Goal: Transaction & Acquisition: Purchase product/service

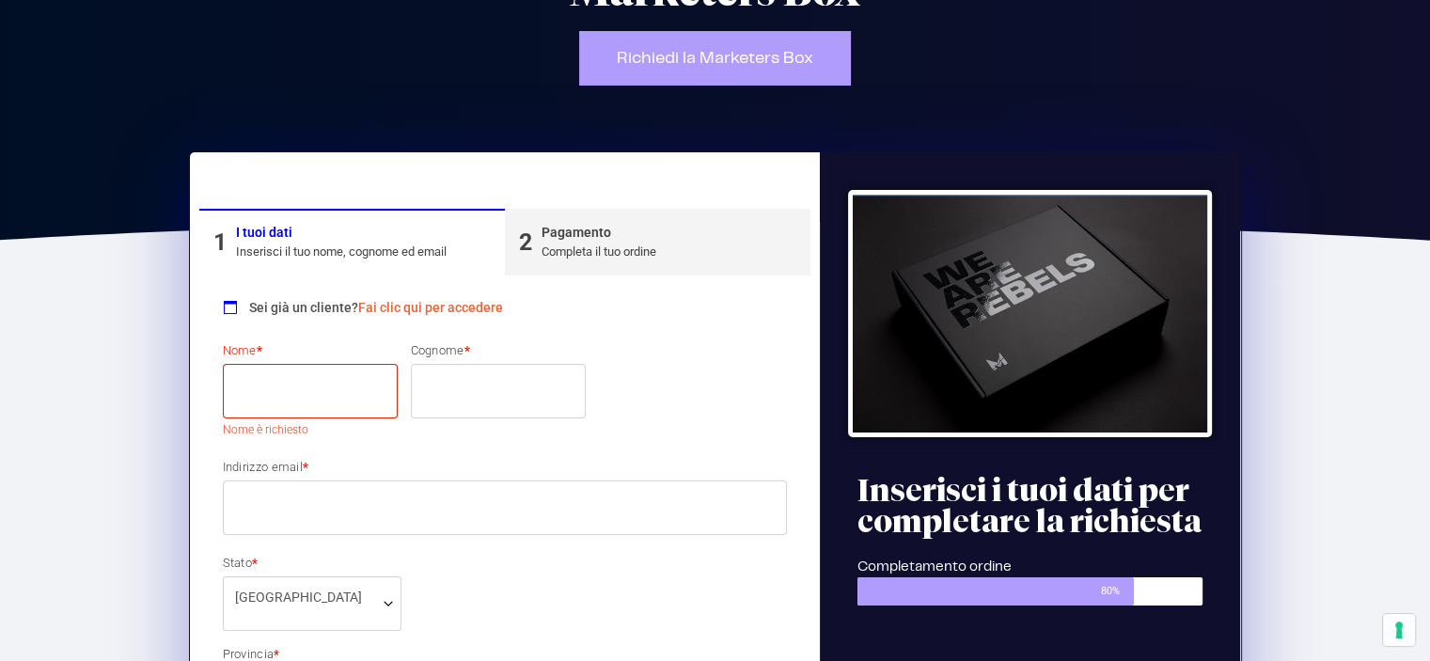
click at [327, 403] on input "Nome *" at bounding box center [310, 391] width 175 height 55
type input "[PERSON_NAME]"
type input "[DEMOGRAPHIC_DATA]"
type input "[PERSON_NAME][EMAIL_ADDRESS][DOMAIN_NAME]"
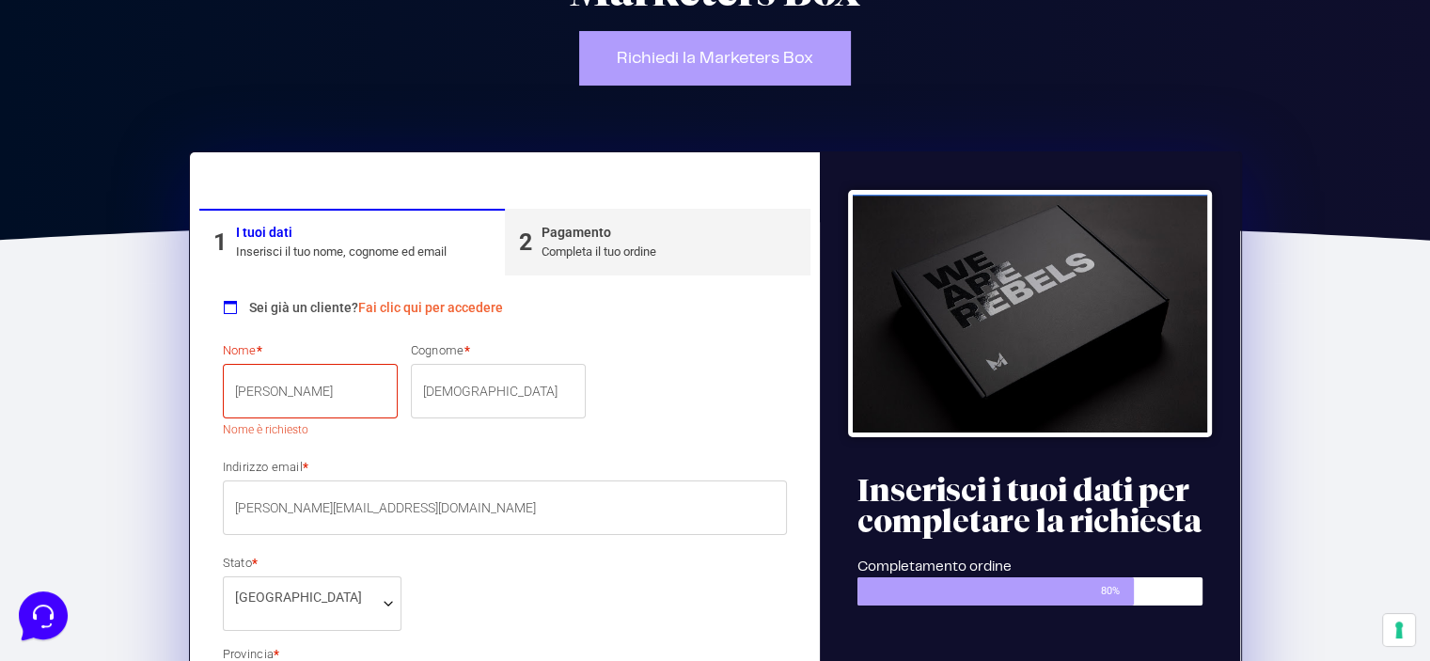
type input "[GEOGRAPHIC_DATA]"
type input "8M"
type input "74123"
type input "3312572685"
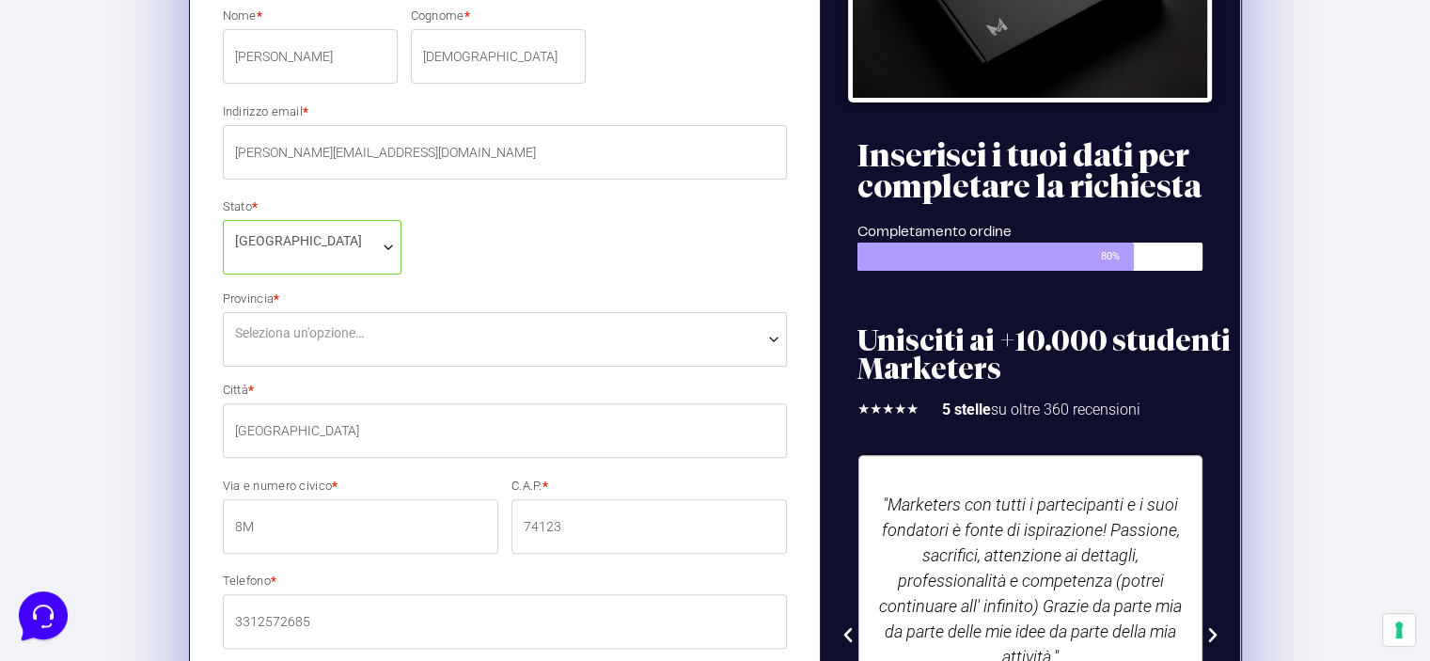
scroll to position [492, 0]
click at [463, 329] on span "Seleziona un'opzione…" at bounding box center [505, 332] width 541 height 20
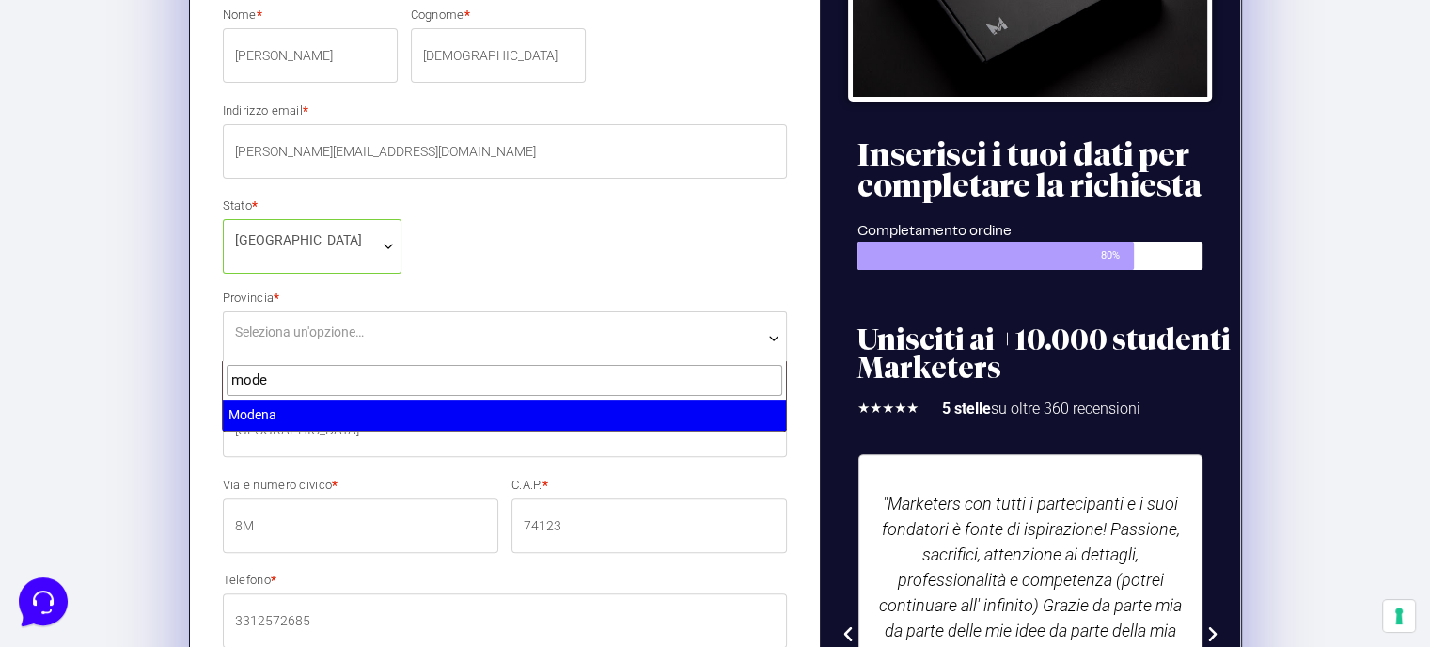
type input "mode"
select select "MO"
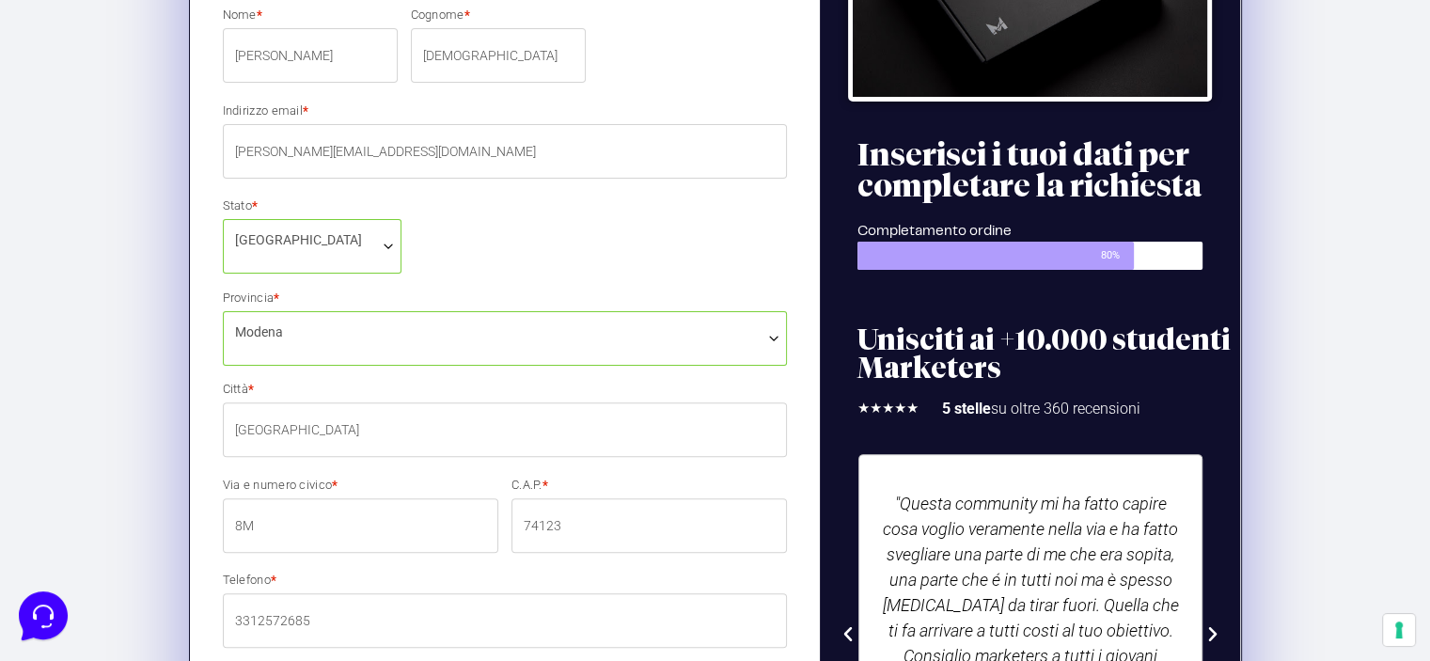
click at [448, 424] on input "[GEOGRAPHIC_DATA]" at bounding box center [505, 429] width 565 height 55
type input "T"
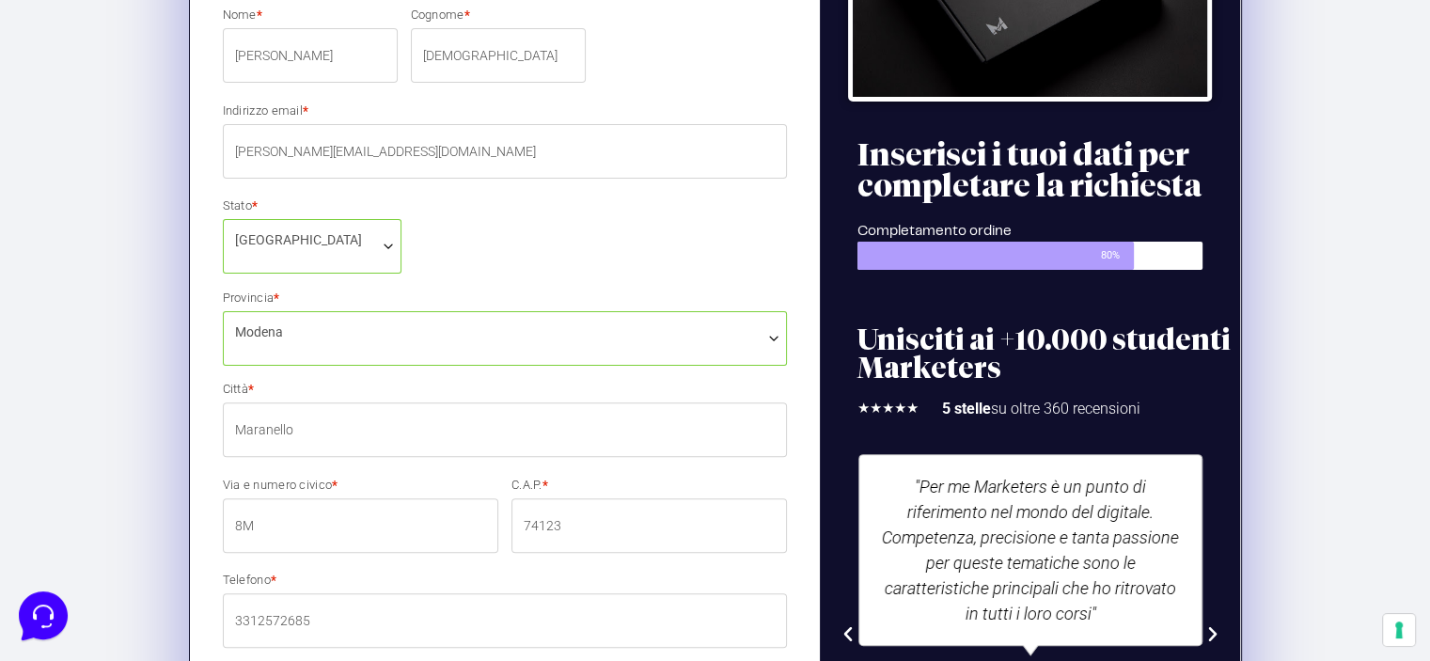
type input "Maranello"
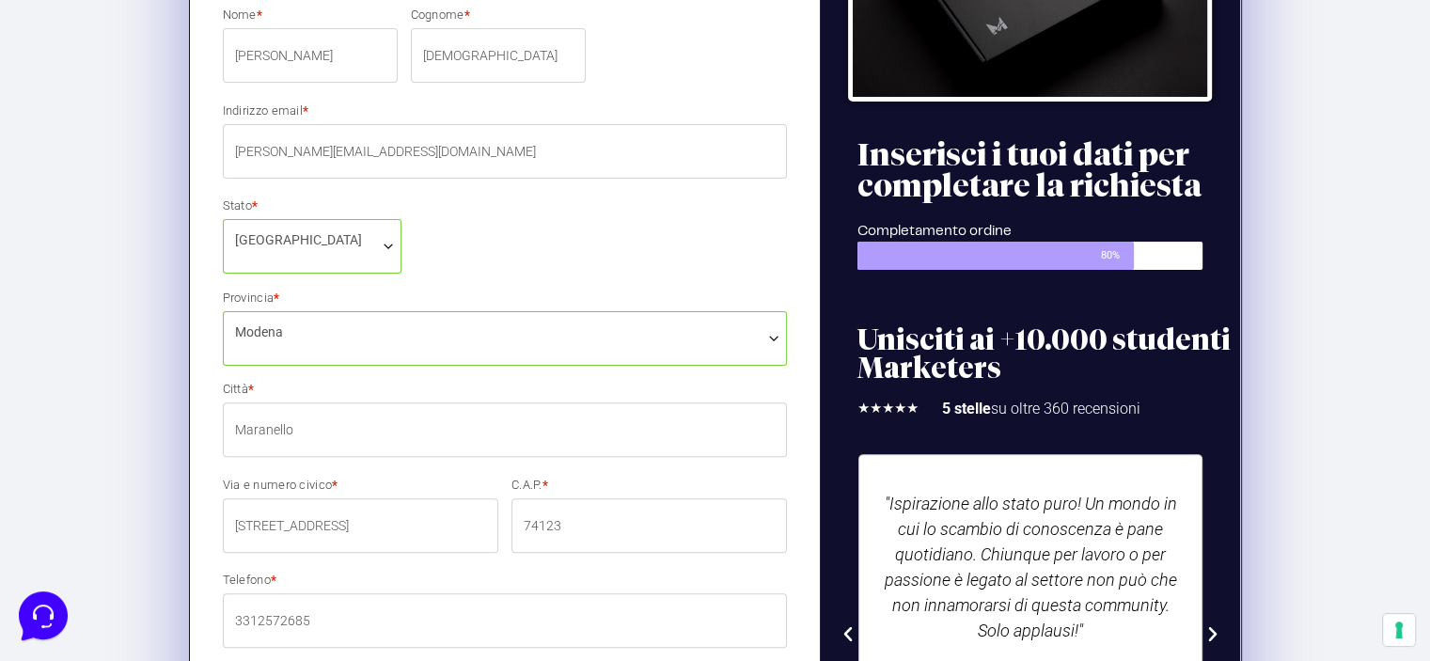
type input "[STREET_ADDRESS]"
drag, startPoint x: 616, startPoint y: 541, endPoint x: 414, endPoint y: 537, distance: 202.2
click at [414, 537] on div "Nome * [PERSON_NAME] * [PERSON_NAME] email * [PERSON_NAME][EMAIL_ADDRESS][DOMAI…" at bounding box center [505, 482] width 578 height 952
type input "41053"
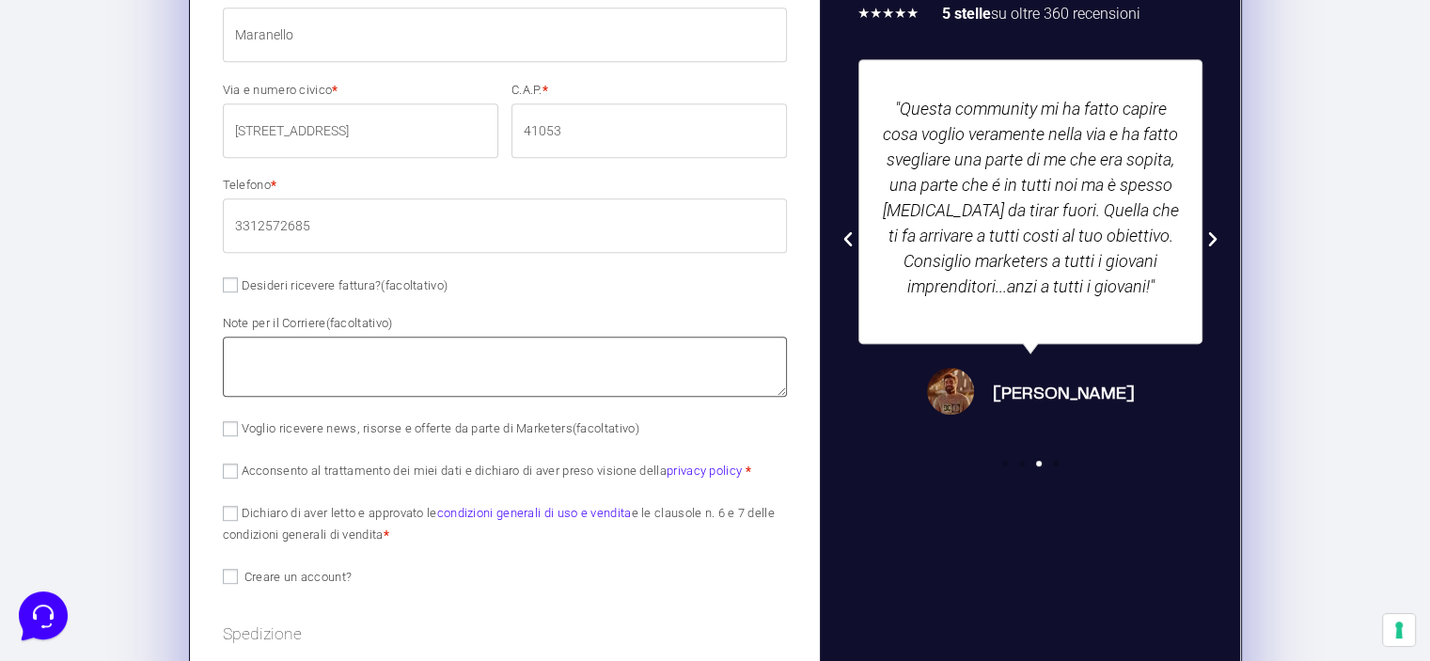
click at [273, 353] on textarea "Note per il Corriere (facoltativo)" at bounding box center [505, 367] width 565 height 60
type textarea "S"
type textarea "s"
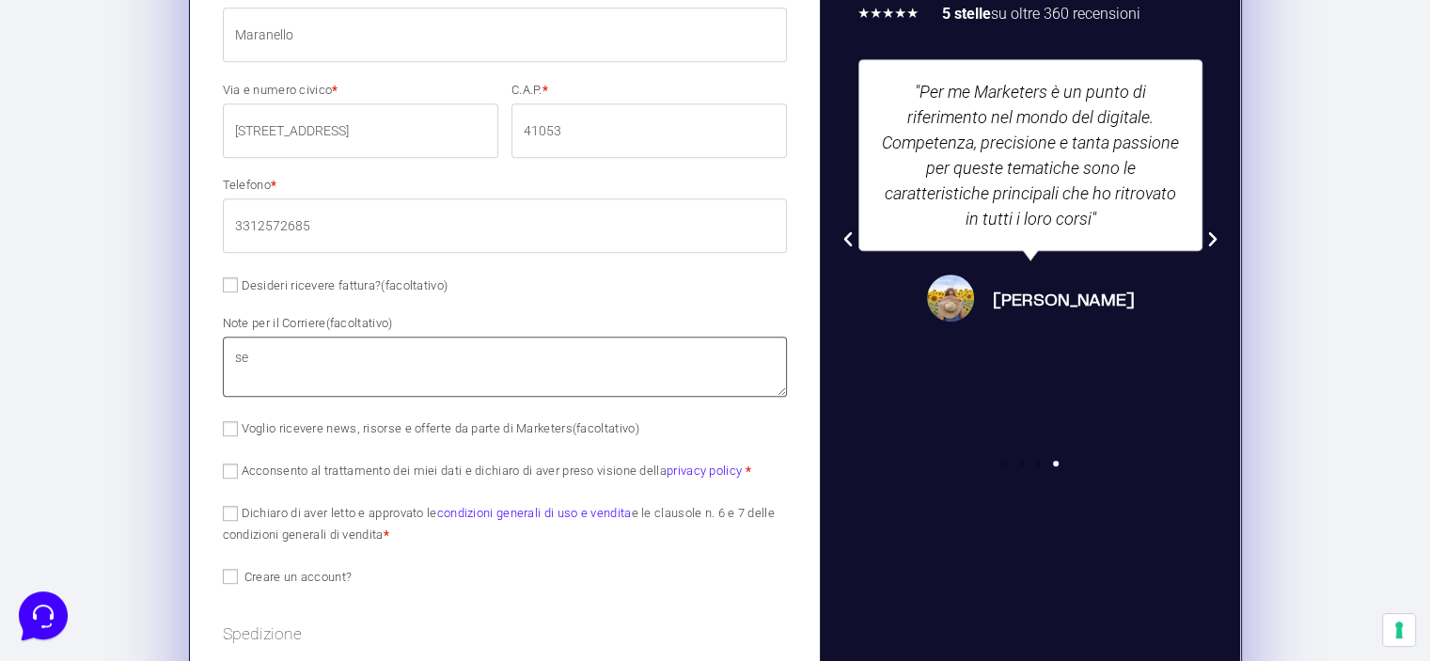
type textarea "s"
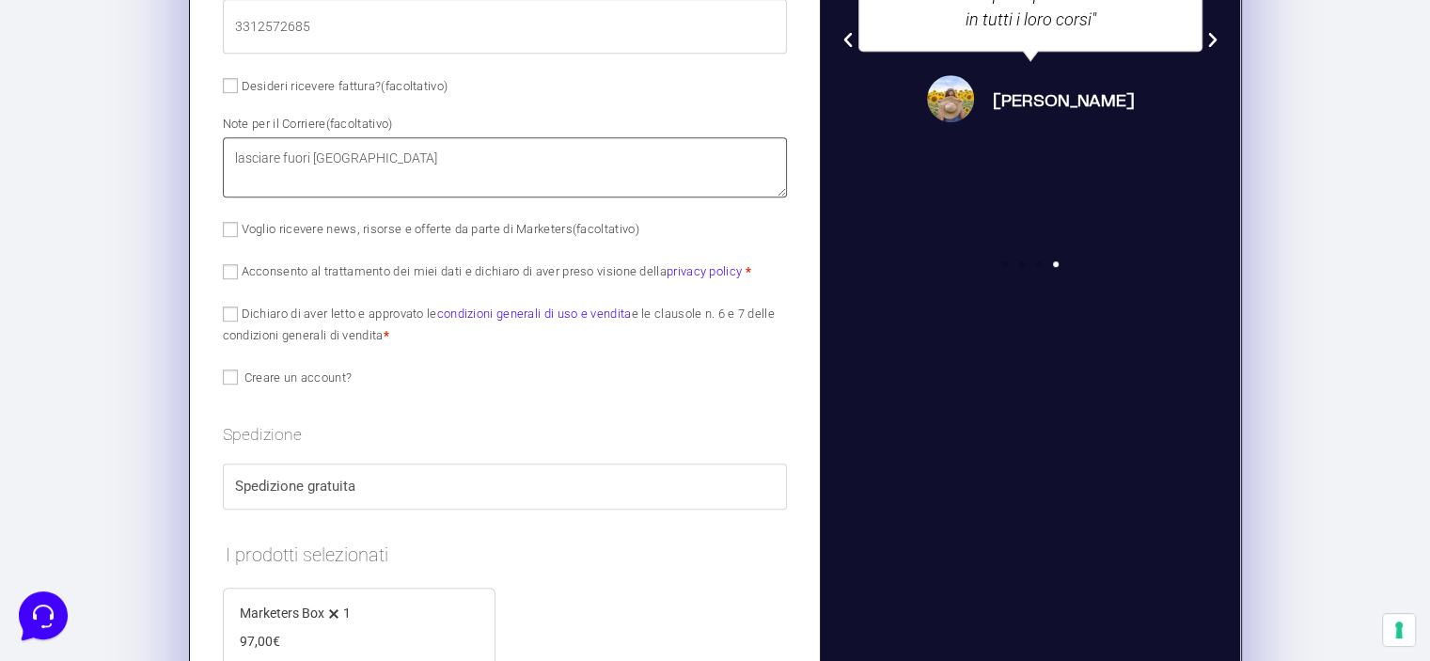
scroll to position [1087, 0]
type textarea "lasciare fuori [GEOGRAPHIC_DATA]"
click at [234, 229] on input "Voglio ricevere news, risorse e offerte da parte di Marketers (facoltativo)" at bounding box center [230, 228] width 15 height 15
checkbox input "true"
click at [233, 263] on input "Acconsento al trattamento dei miei dati e dichiaro di aver preso visione della …" at bounding box center [230, 270] width 15 height 15
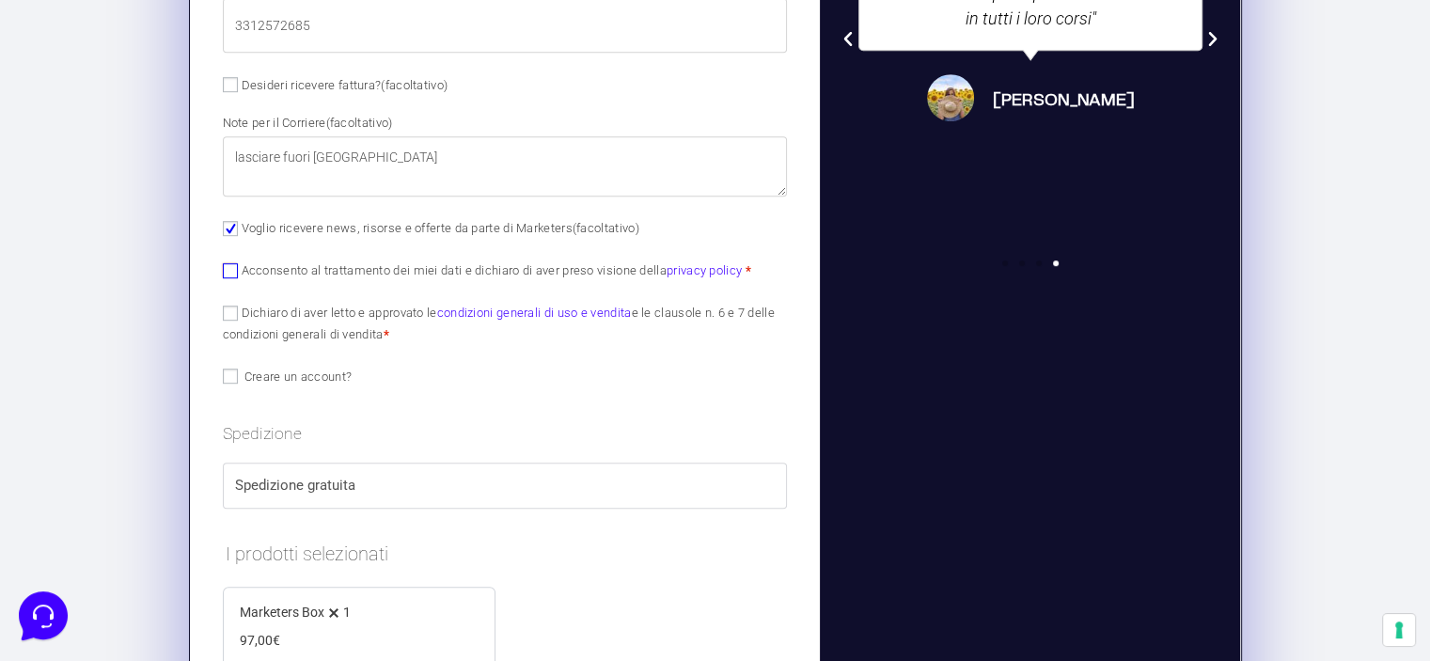
checkbox input "true"
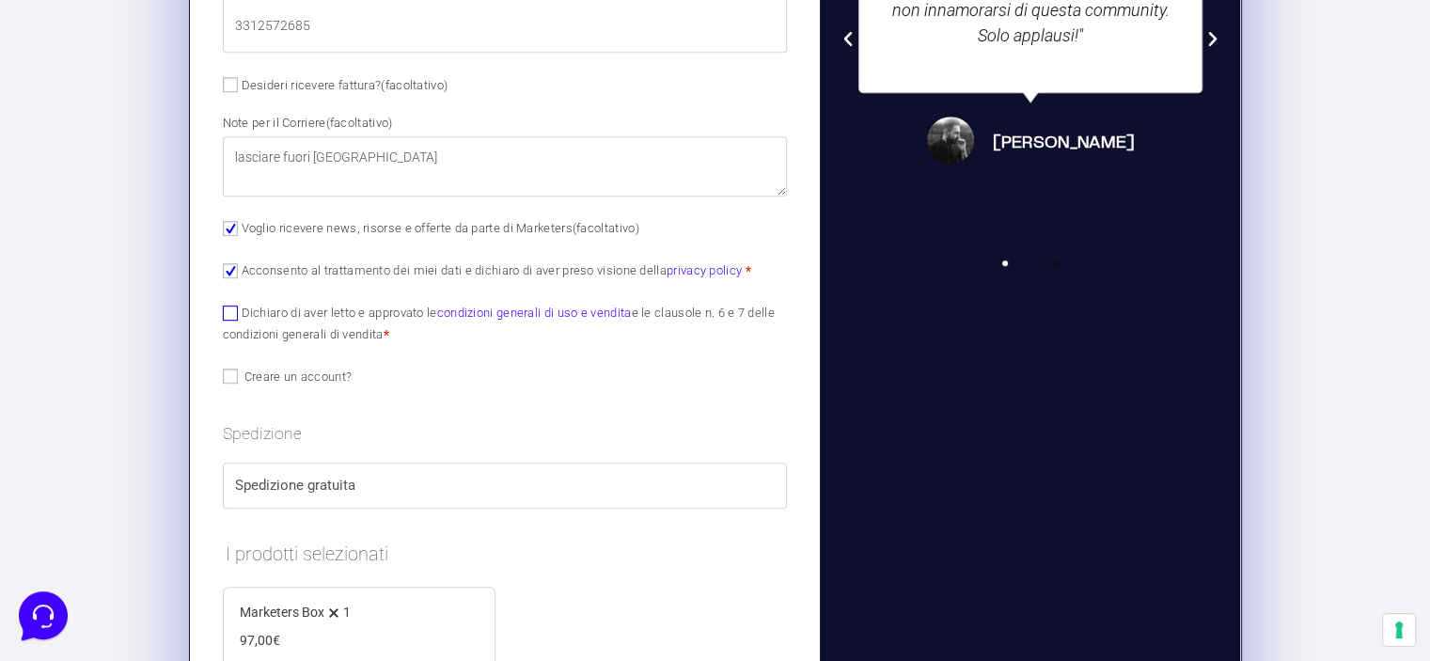
click at [229, 314] on input "Dichiaro di aver letto e approvato le condizioni generali di uso e vendita e le…" at bounding box center [230, 313] width 15 height 15
checkbox input "true"
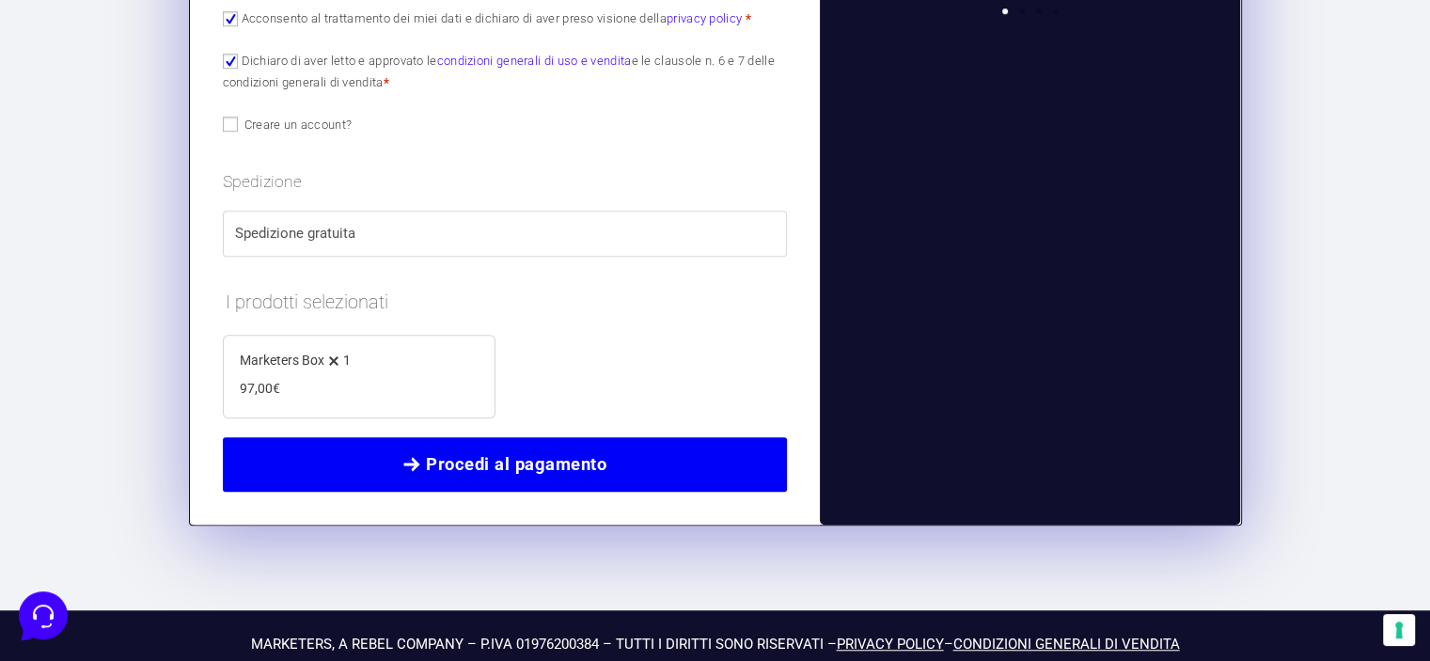
click at [454, 480] on link "Procedi al pagamento" at bounding box center [505, 464] width 565 height 55
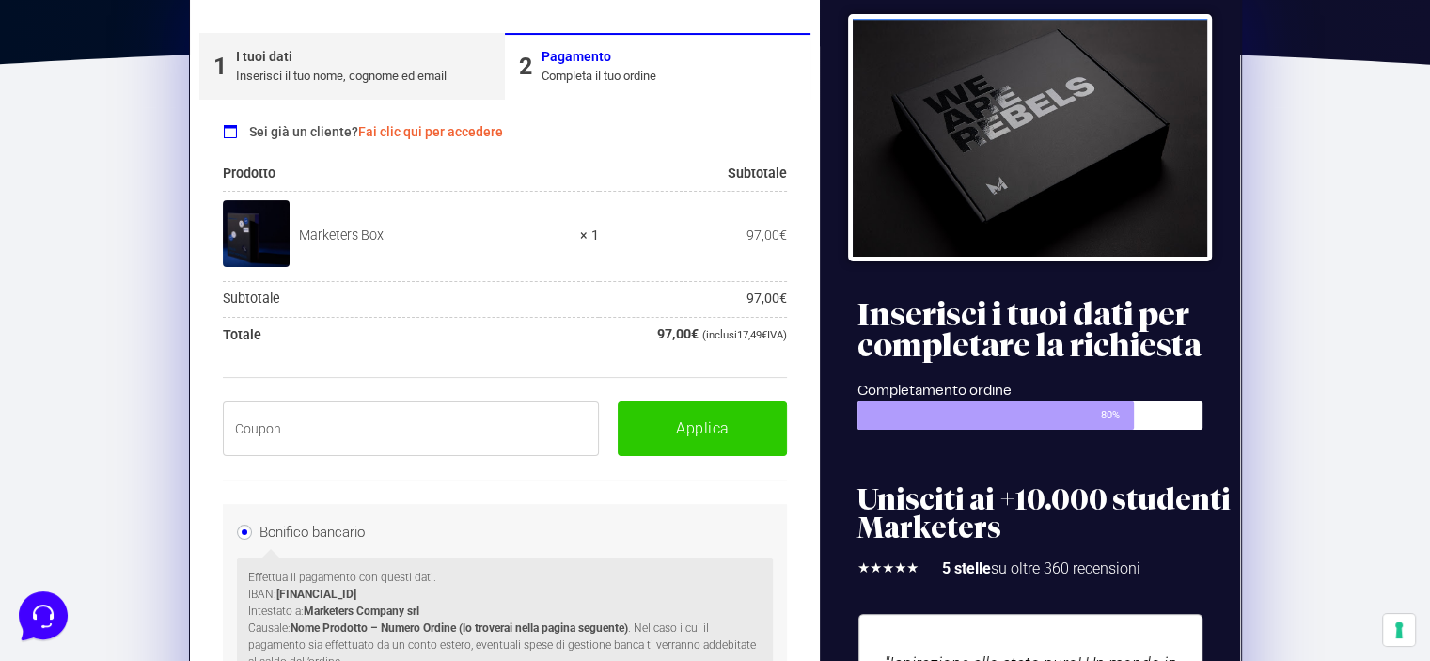
scroll to position [317, 0]
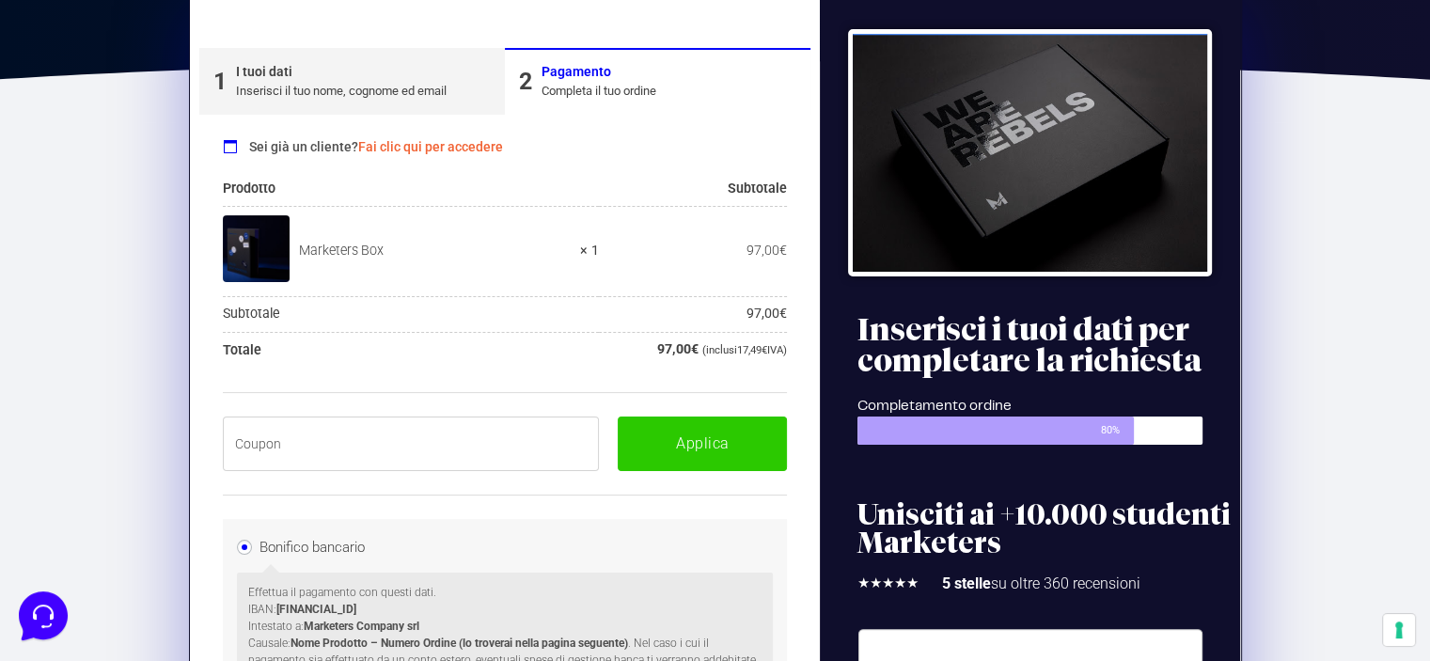
click at [461, 450] on input "text" at bounding box center [411, 444] width 377 height 55
paste input "BOXPRO100OFF"
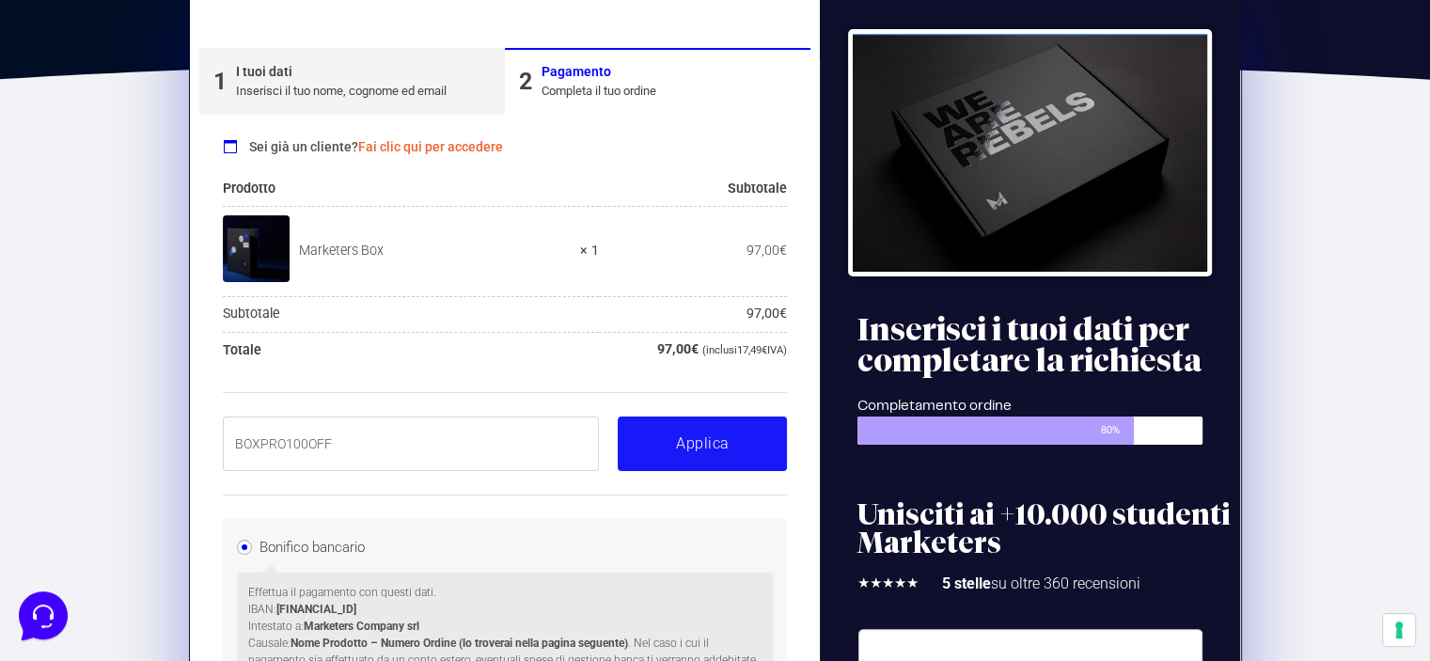
type input "BOXPRO100OFF"
click at [673, 428] on button "Applica" at bounding box center [702, 444] width 169 height 55
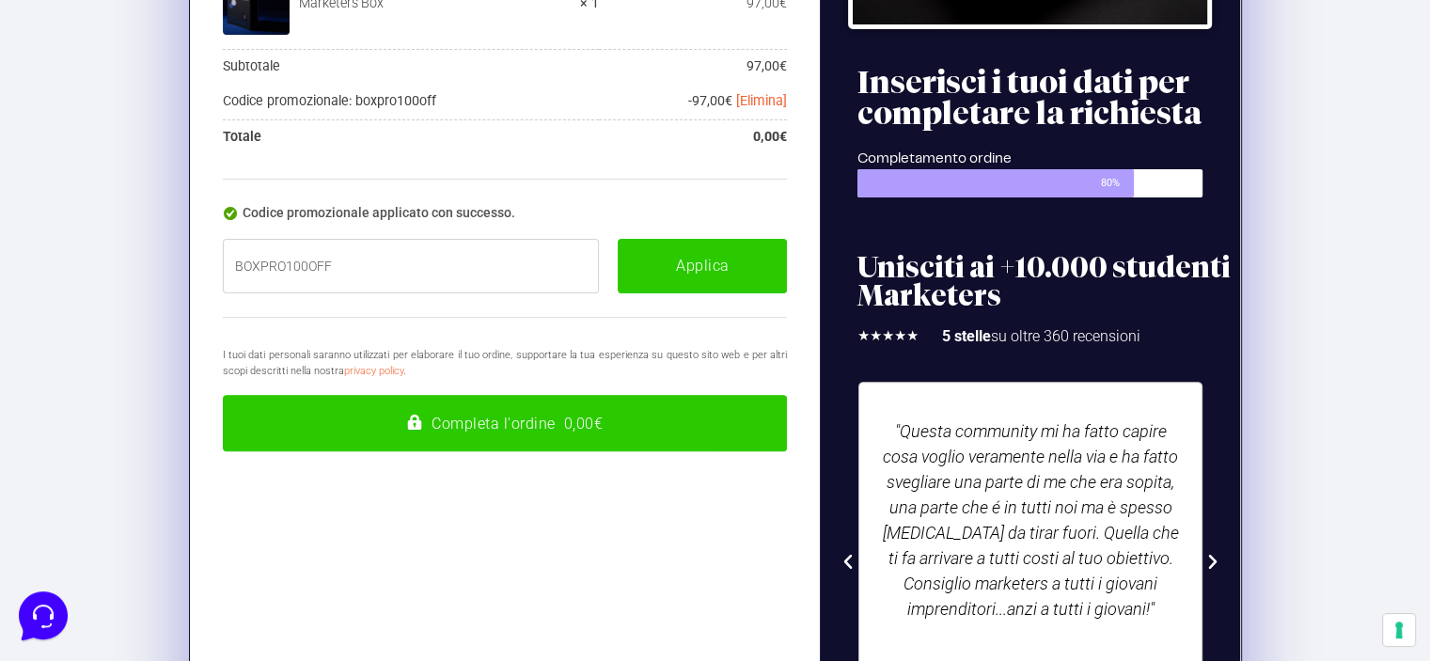
scroll to position [564, 0]
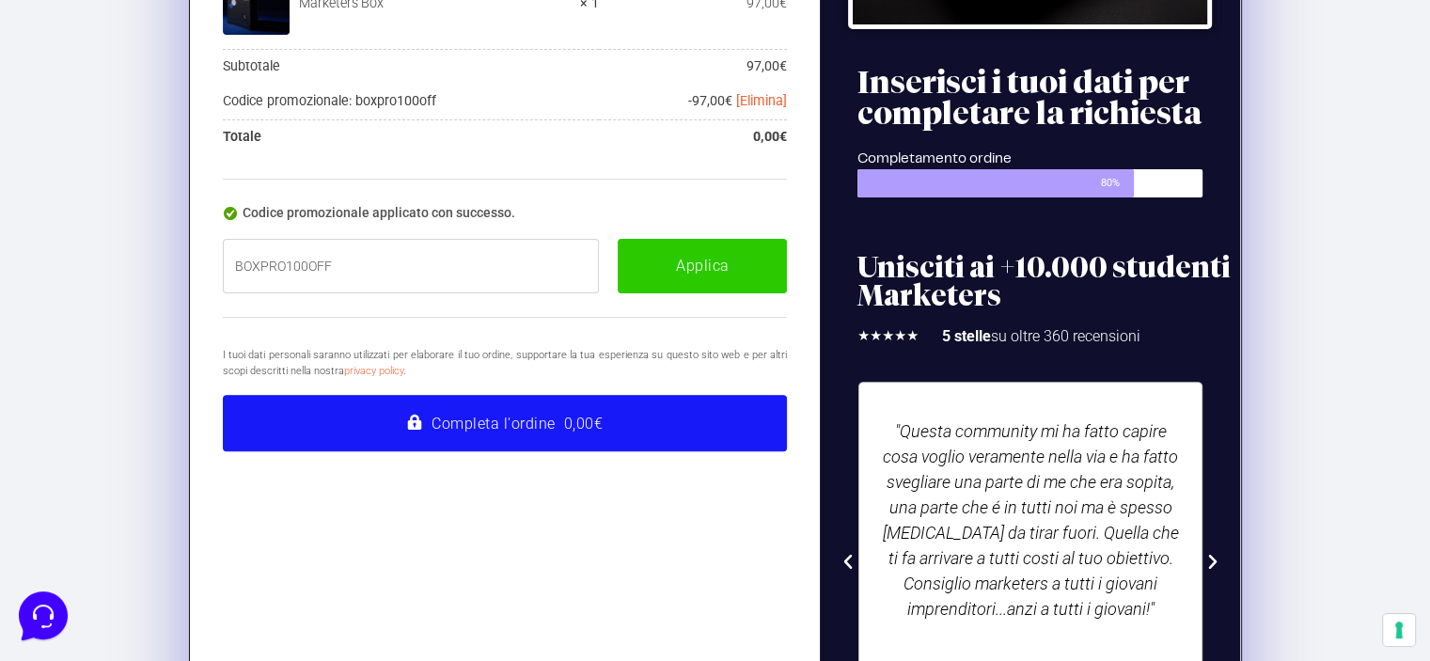
click at [481, 429] on button "Completa l'ordine 0,00€" at bounding box center [505, 423] width 565 height 56
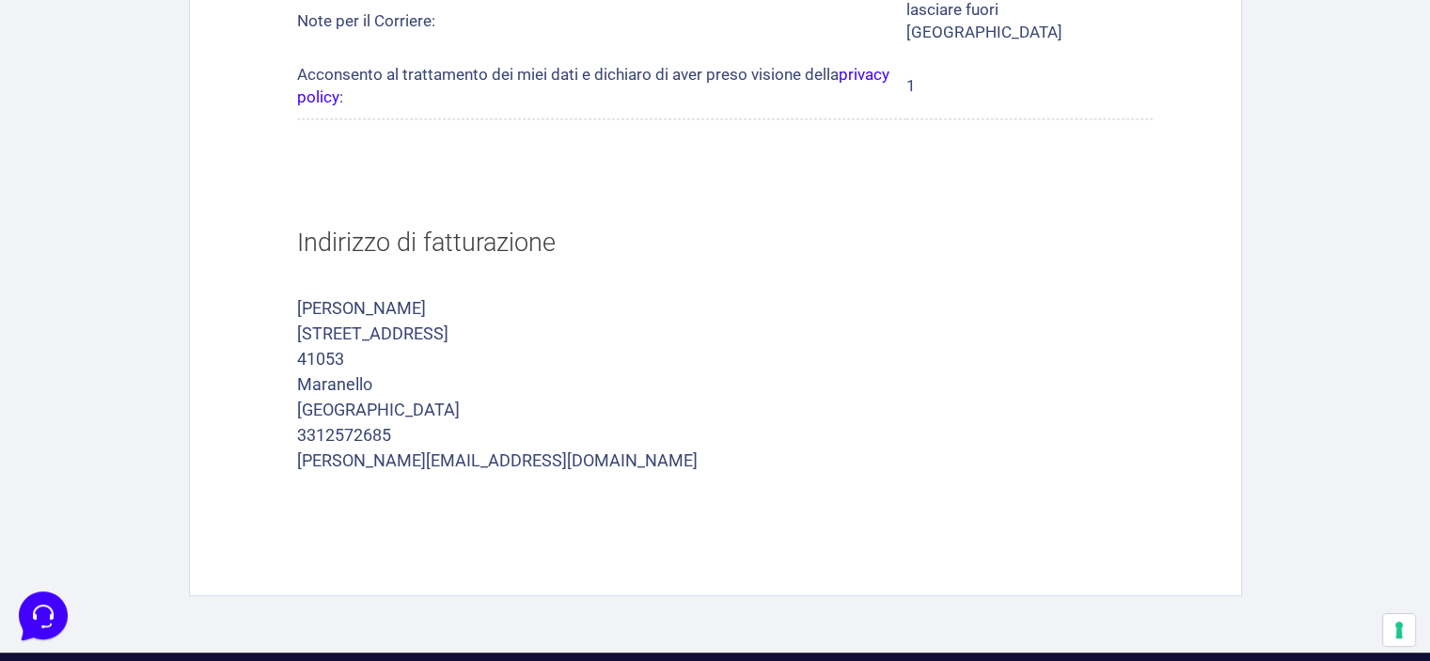
scroll to position [986, 0]
